Goal: Task Accomplishment & Management: Use online tool/utility

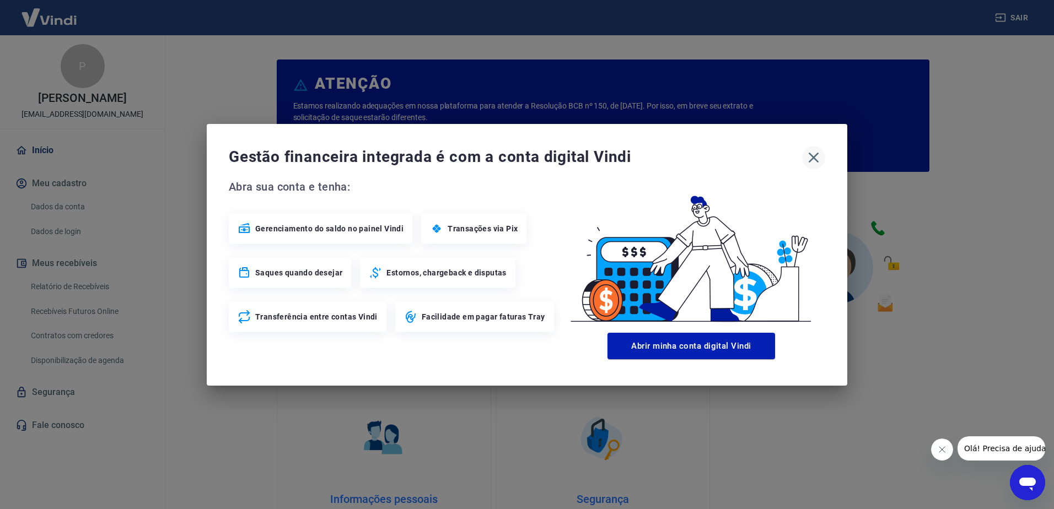
click at [808, 161] on icon "button" at bounding box center [814, 158] width 18 height 18
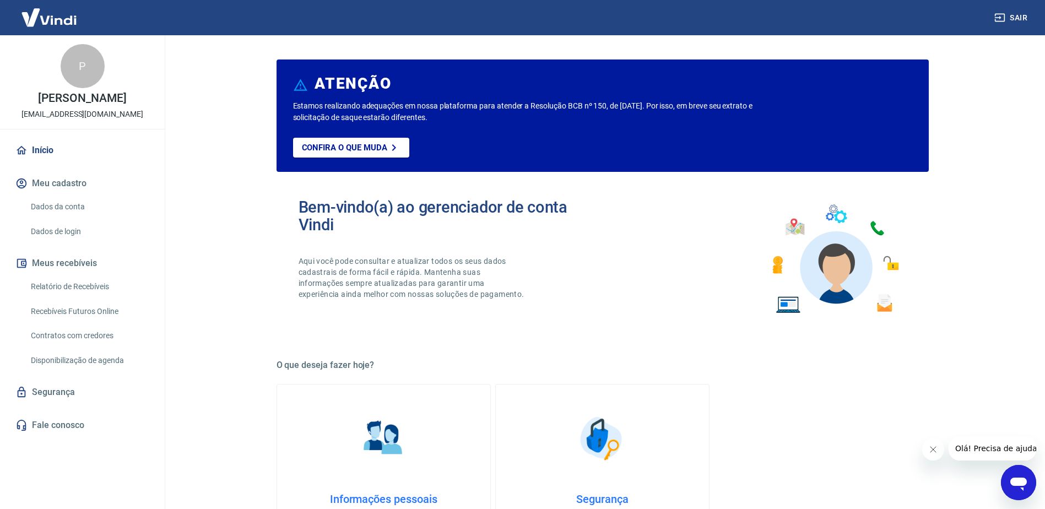
drag, startPoint x: 92, startPoint y: 333, endPoint x: 100, endPoint y: 353, distance: 21.5
drag, startPoint x: 100, startPoint y: 353, endPoint x: 214, endPoint y: 293, distance: 128.9
click at [214, 293] on main "ATENÇÃO Estamos realizando adequações em nossa plataforma para atender a Resolu…" at bounding box center [603, 272] width 886 height 474
click at [46, 151] on link "Início" at bounding box center [82, 150] width 138 height 24
click at [90, 295] on link "Relatório de Recebíveis" at bounding box center [88, 287] width 125 height 23
